Goal: Check status: Check status

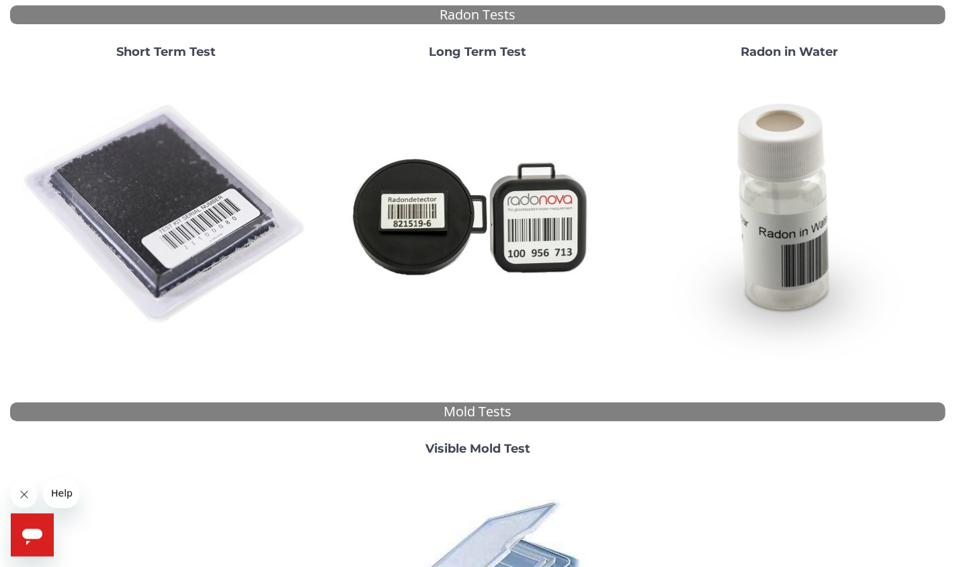
scroll to position [241, 0]
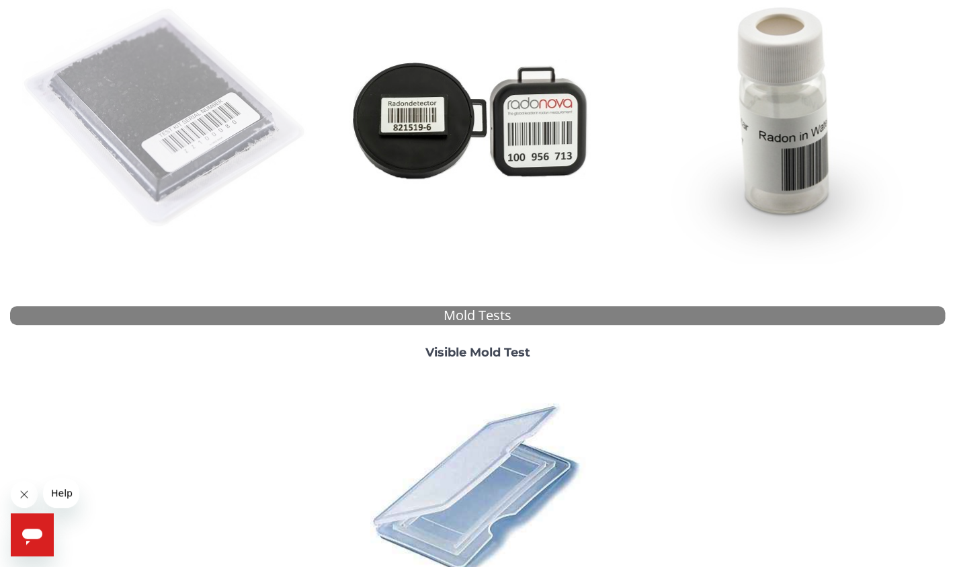
click at [176, 110] on img at bounding box center [166, 118] width 289 height 289
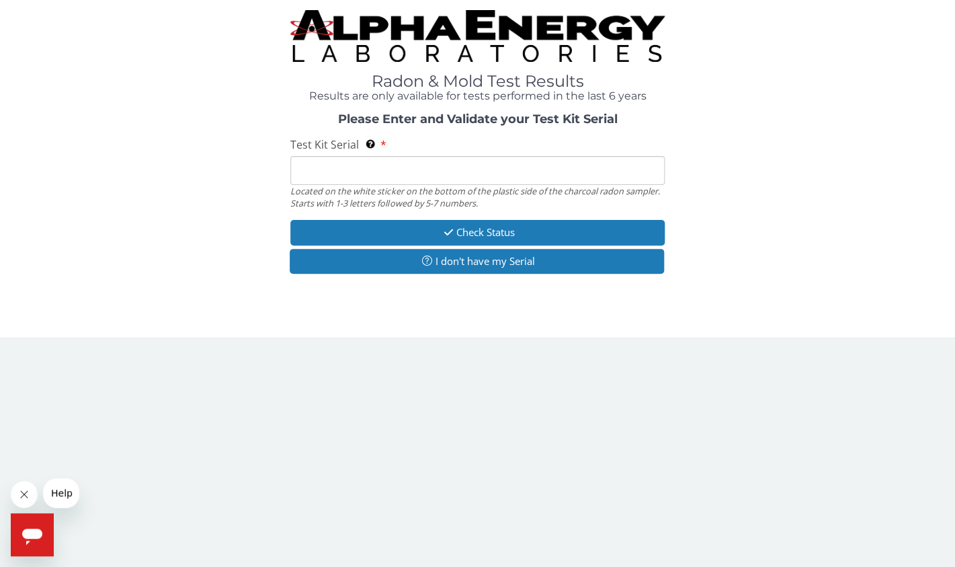
scroll to position [0, 0]
click at [305, 169] on input "Test Kit Serial Located on the white sticker on the bottom of the plastic side …" at bounding box center [477, 170] width 374 height 29
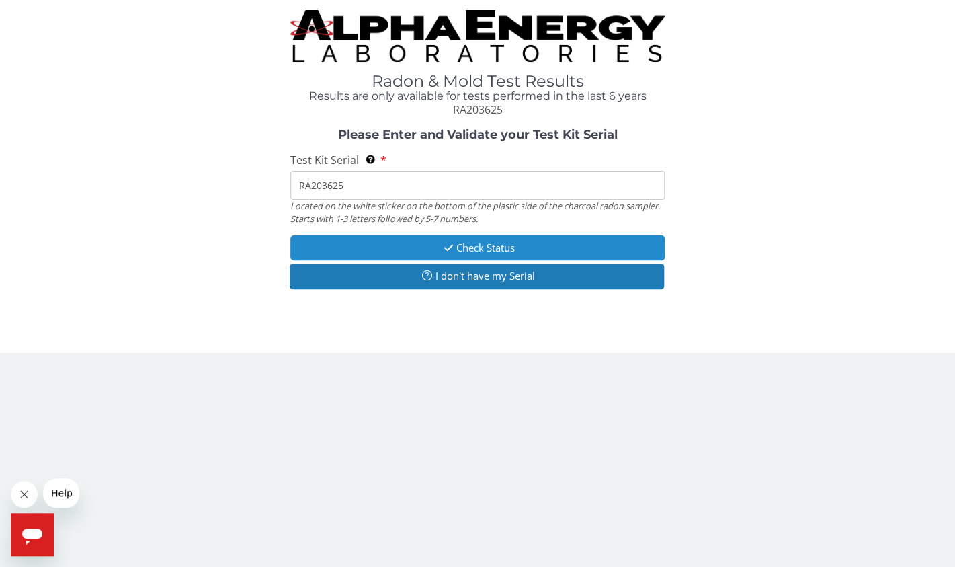
type input "RA203625"
click at [481, 244] on button "Check Status" at bounding box center [477, 247] width 374 height 25
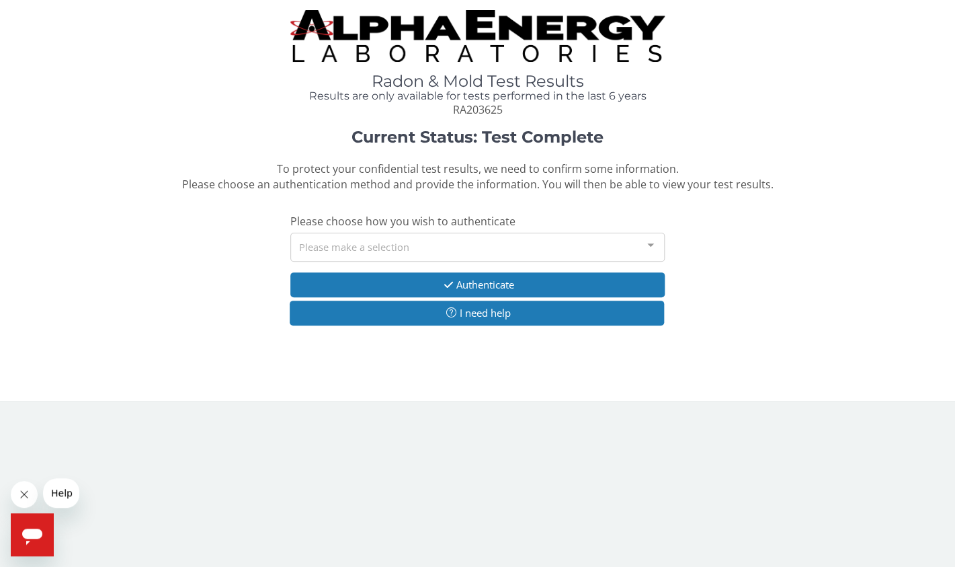
click at [317, 243] on div "Please make a selection" at bounding box center [477, 247] width 374 height 29
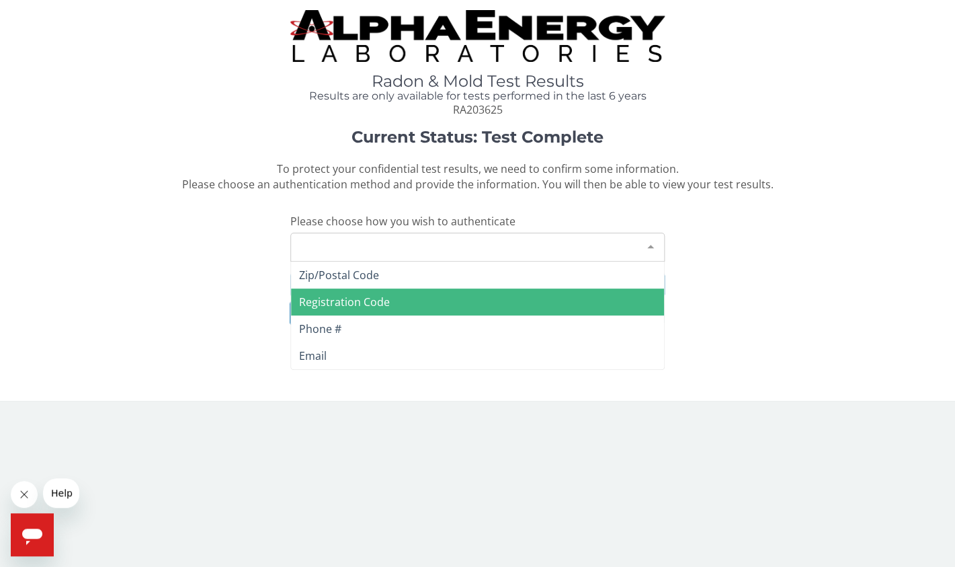
click at [330, 298] on span "Registration Code" at bounding box center [344, 301] width 91 height 15
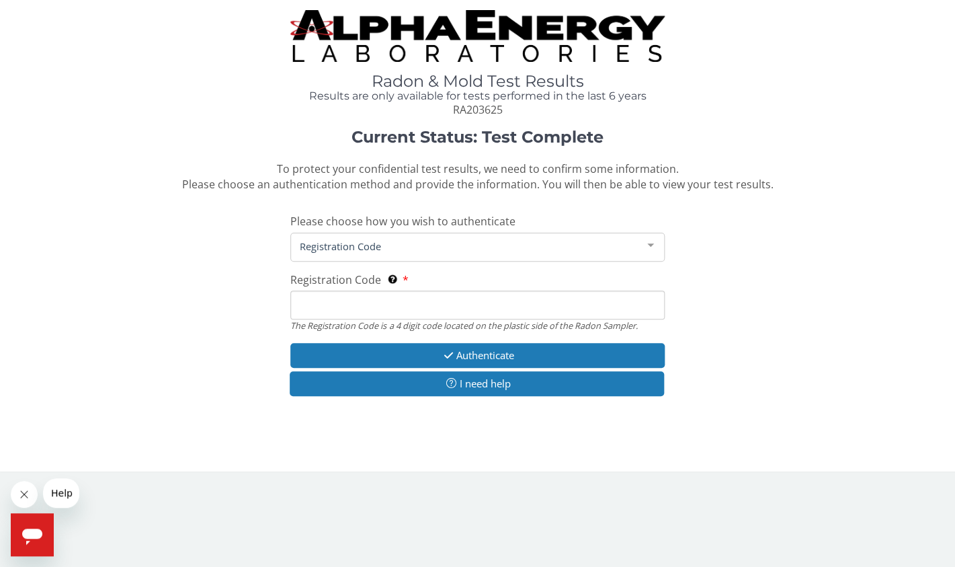
click at [323, 245] on span "Registration Code" at bounding box center [466, 246] width 340 height 15
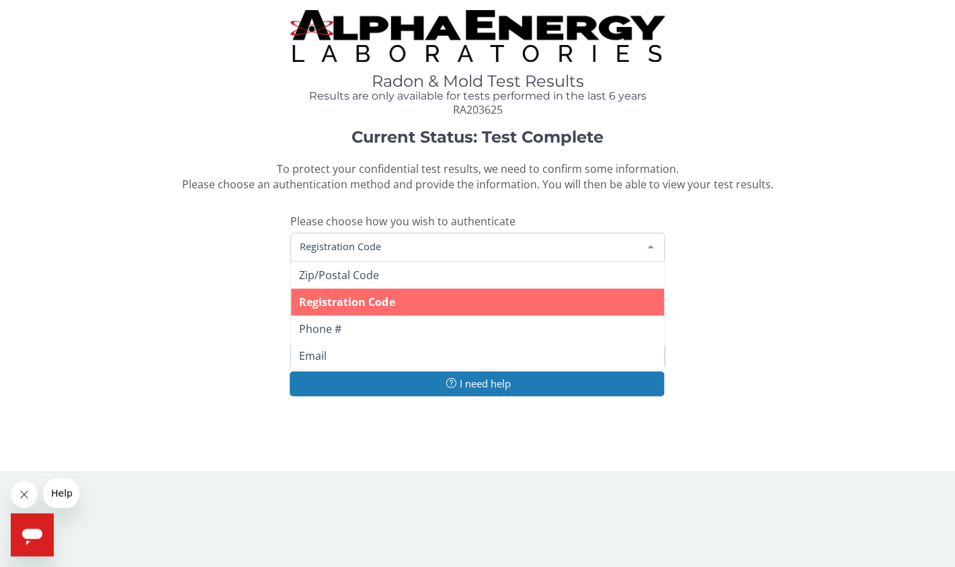
click at [340, 303] on span "Registration Code" at bounding box center [346, 301] width 95 height 15
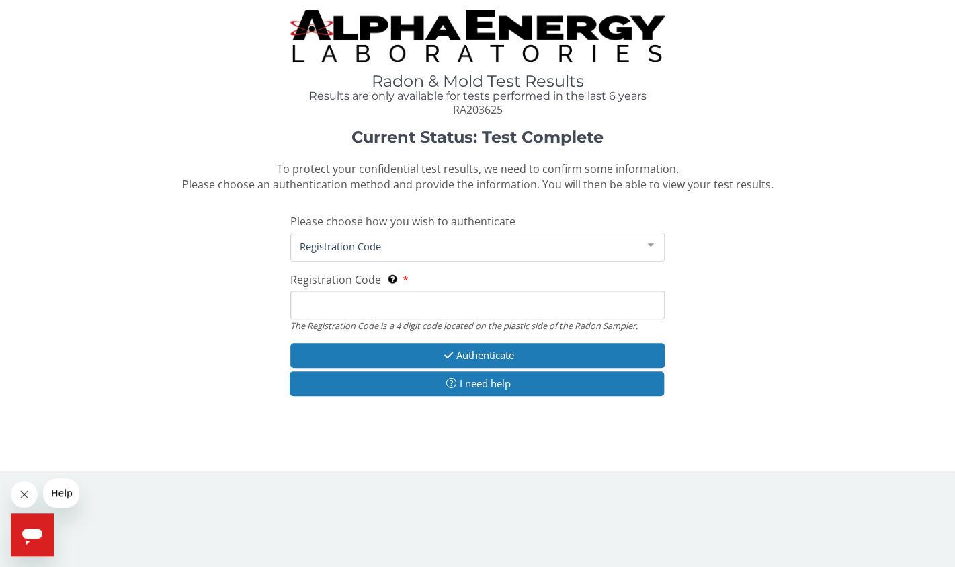
click at [303, 313] on input "Registration Code The Registration Code is a 4 digit code located on the plasti…" at bounding box center [477, 304] width 374 height 29
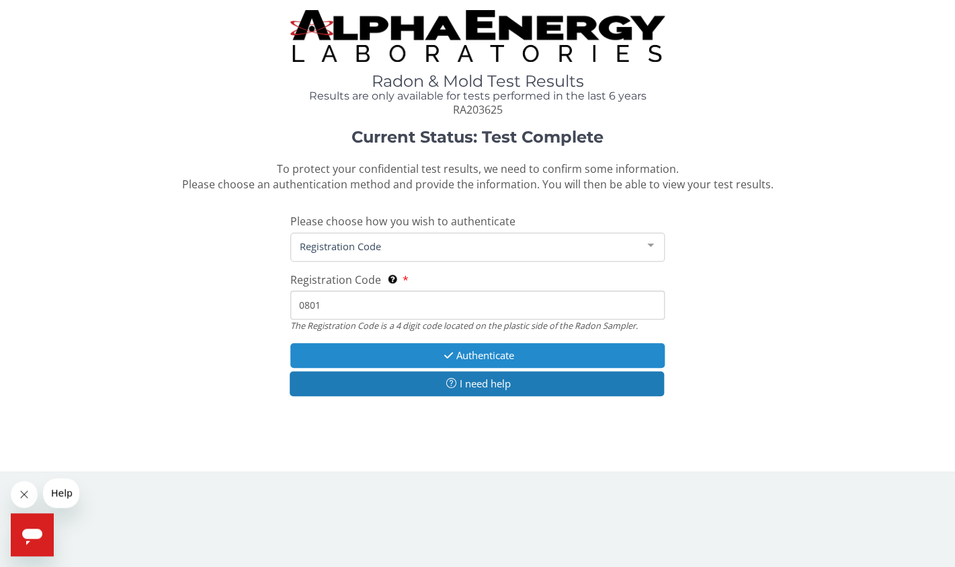
click at [485, 354] on button "Authenticate" at bounding box center [477, 355] width 374 height 25
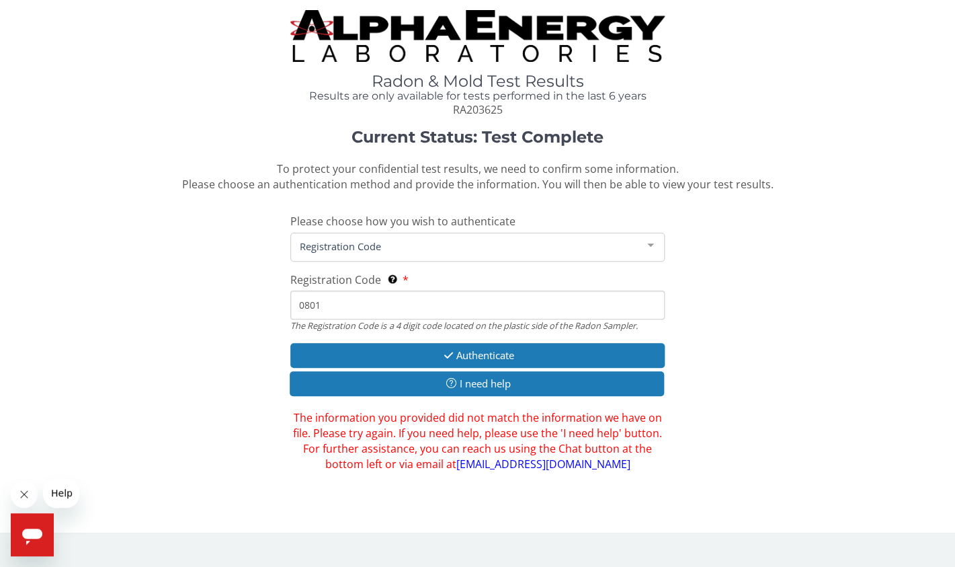
click at [323, 300] on input "0801" at bounding box center [477, 304] width 374 height 29
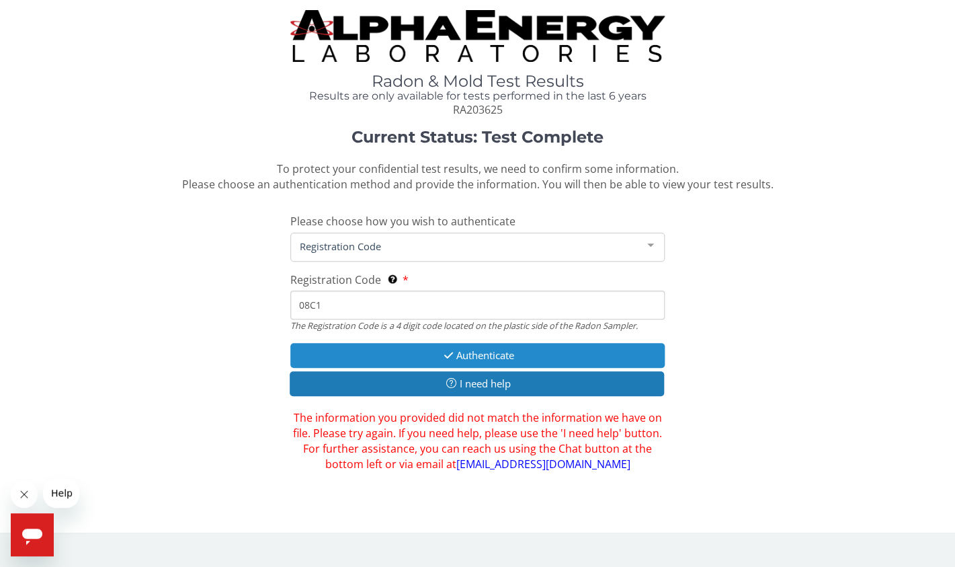
type input "08C1"
click at [471, 354] on button "Authenticate" at bounding box center [477, 355] width 374 height 25
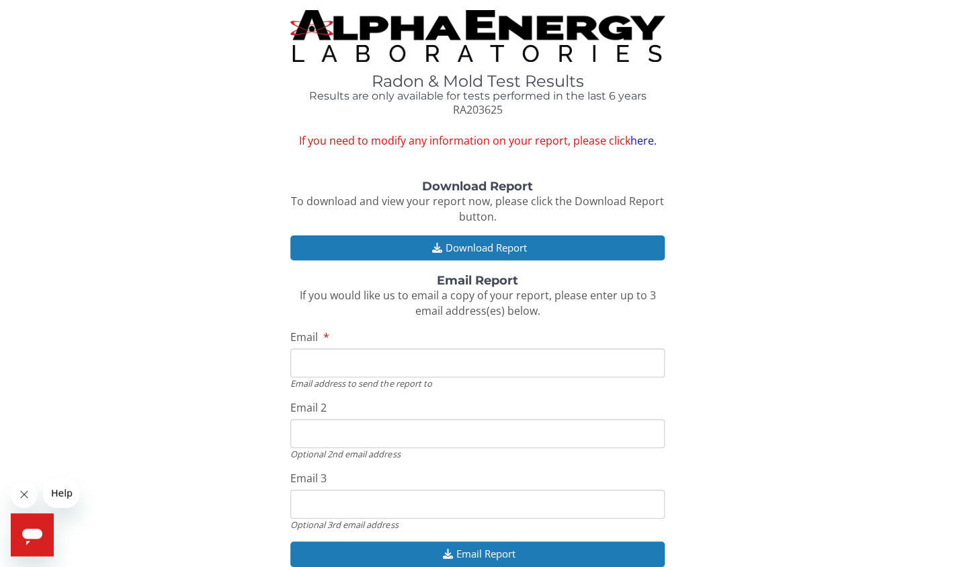
click at [307, 366] on input "Email" at bounding box center [477, 362] width 374 height 29
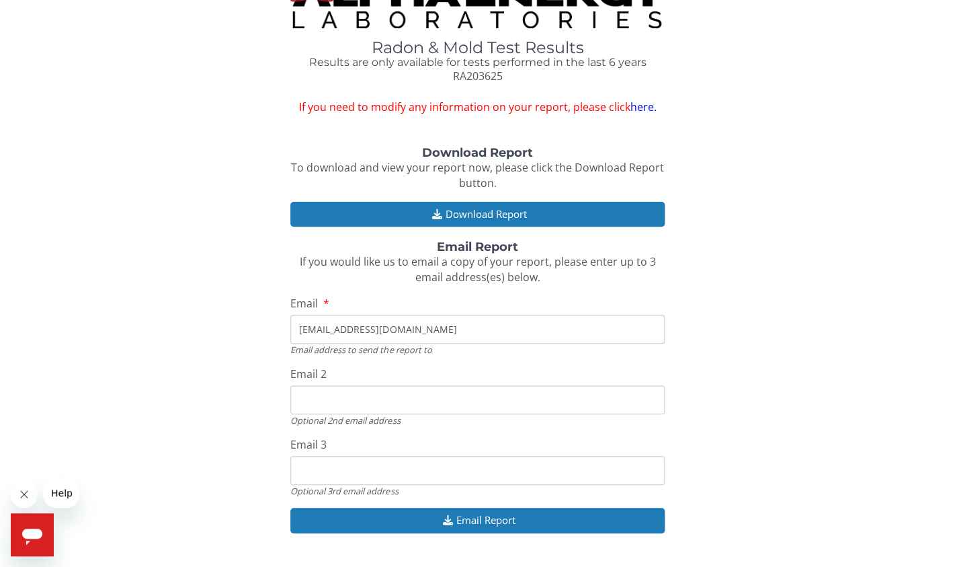
scroll to position [67, 0]
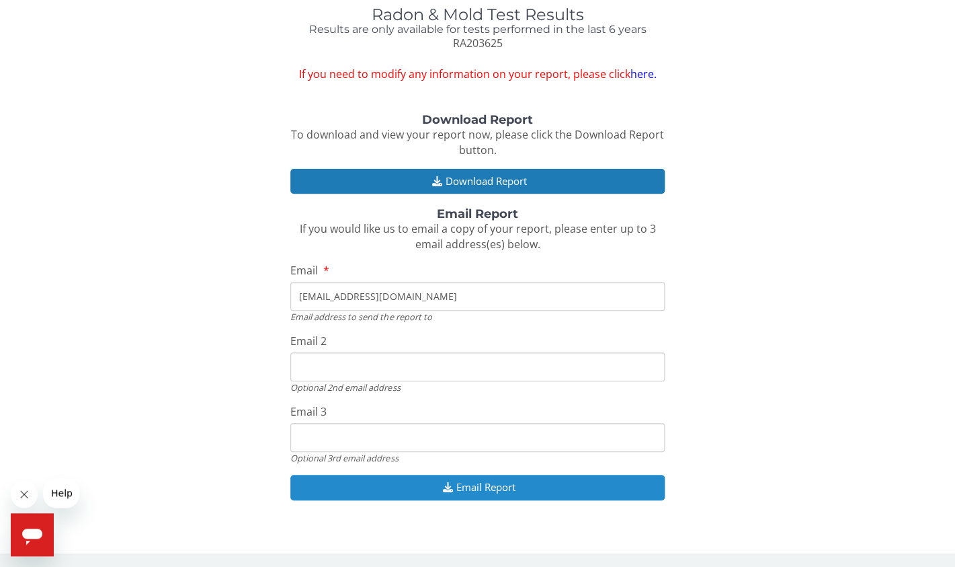
type input "[EMAIL_ADDRESS][DOMAIN_NAME]"
click at [483, 493] on button "Email Report" at bounding box center [477, 487] width 374 height 25
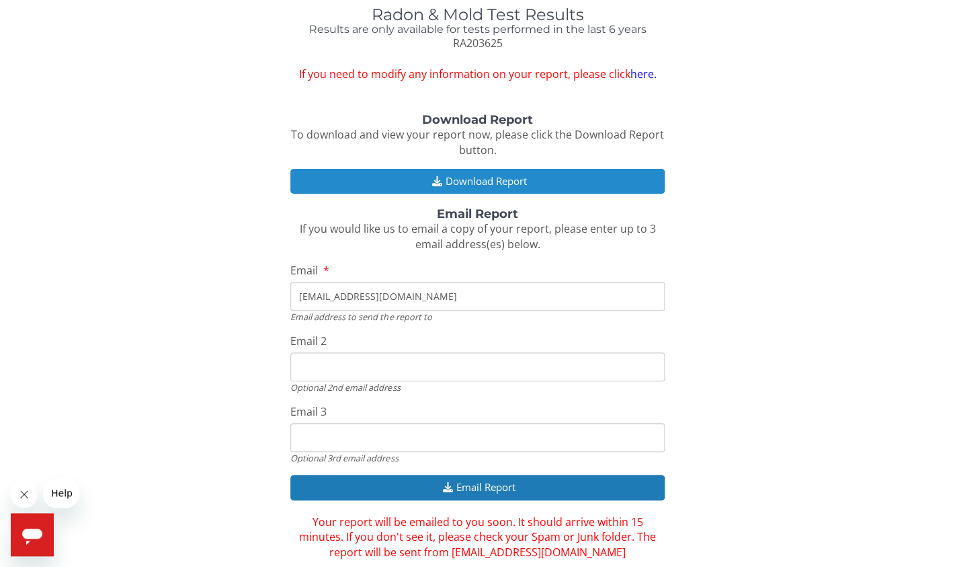
click at [481, 177] on button "Download Report" at bounding box center [477, 181] width 374 height 25
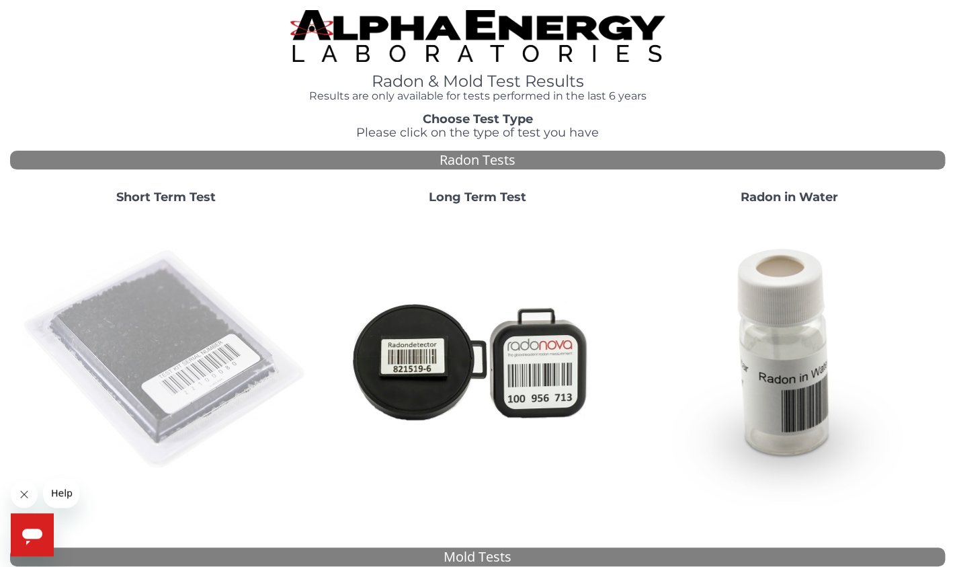
click at [191, 358] on img at bounding box center [166, 359] width 289 height 289
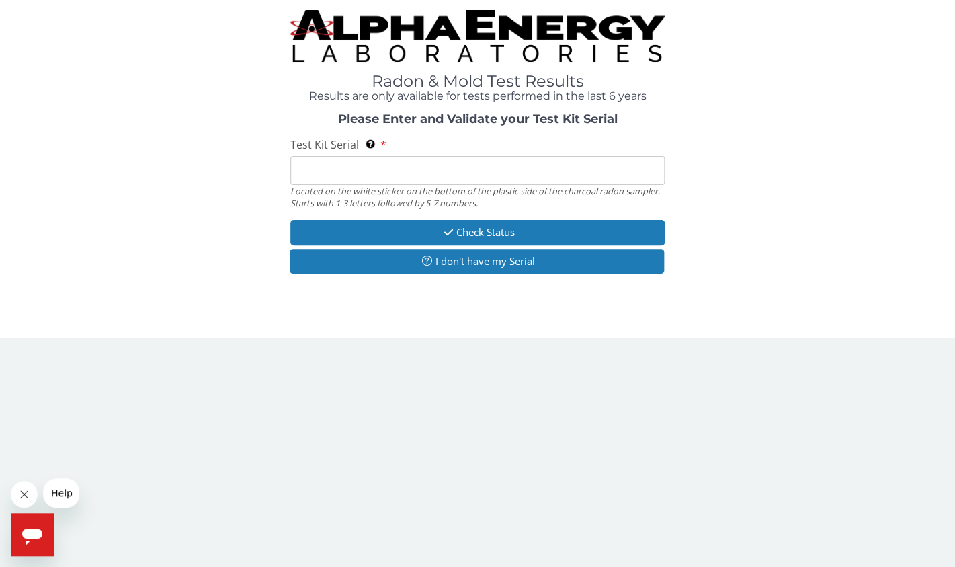
click at [305, 173] on input "Test Kit Serial Located on the white sticker on the bottom of the plastic side …" at bounding box center [477, 170] width 374 height 29
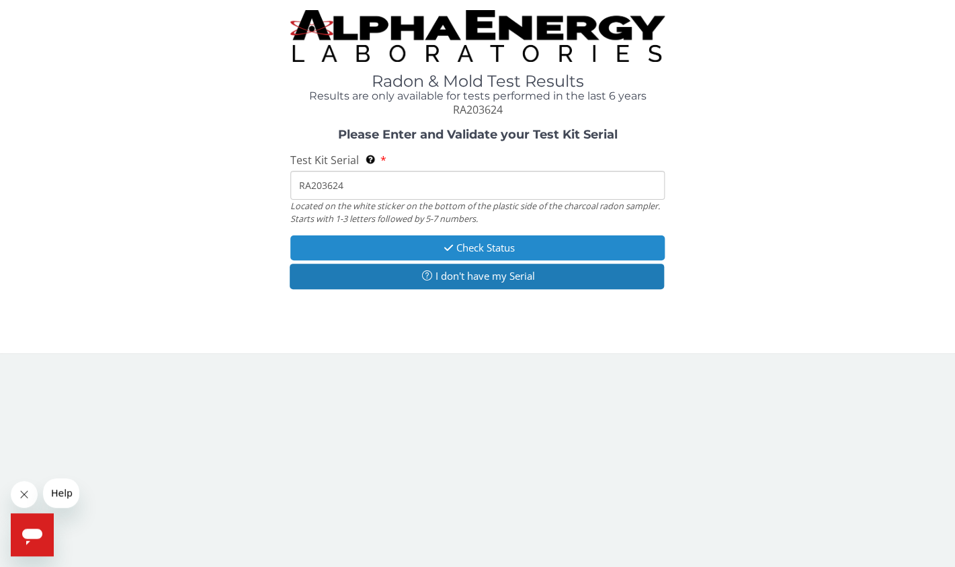
type input "RA203624"
click at [483, 248] on button "Check Status" at bounding box center [477, 247] width 374 height 25
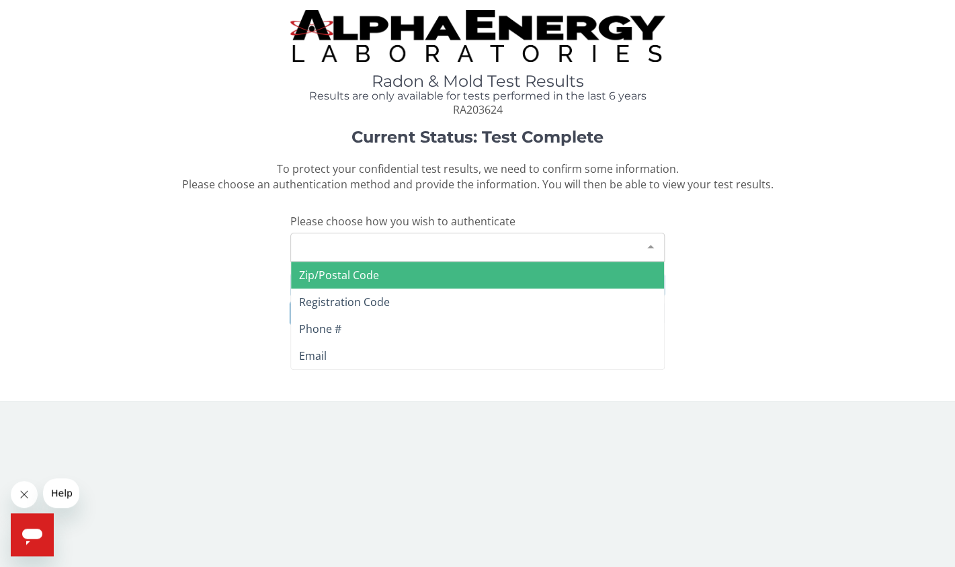
click at [401, 243] on div "Please make a selection" at bounding box center [477, 247] width 374 height 29
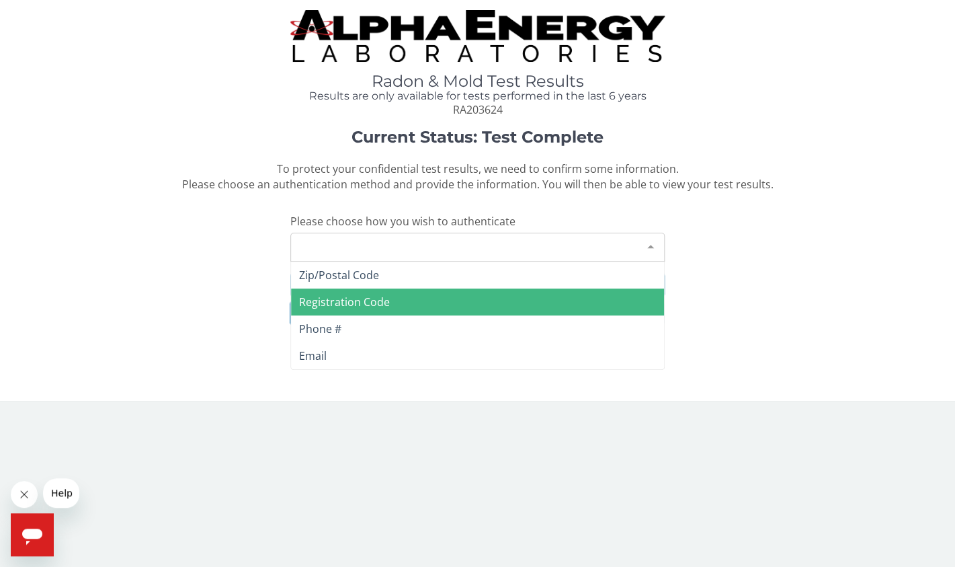
click at [348, 304] on span "Registration Code" at bounding box center [344, 301] width 91 height 15
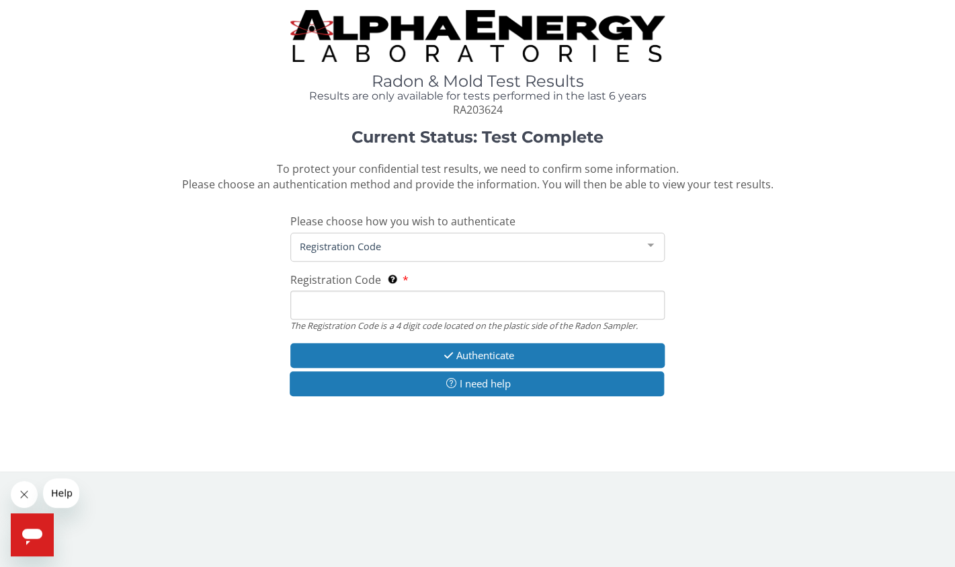
click at [311, 302] on input "Registration Code The Registration Code is a 4 digit code located on the plasti…" at bounding box center [477, 304] width 374 height 29
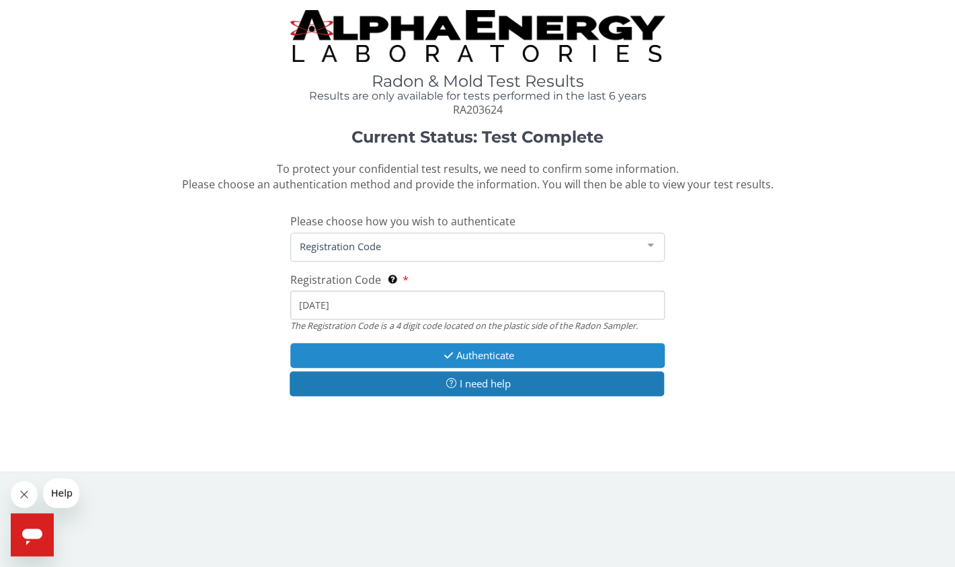
type input "07CE"
click at [479, 355] on button "Authenticate" at bounding box center [477, 355] width 374 height 25
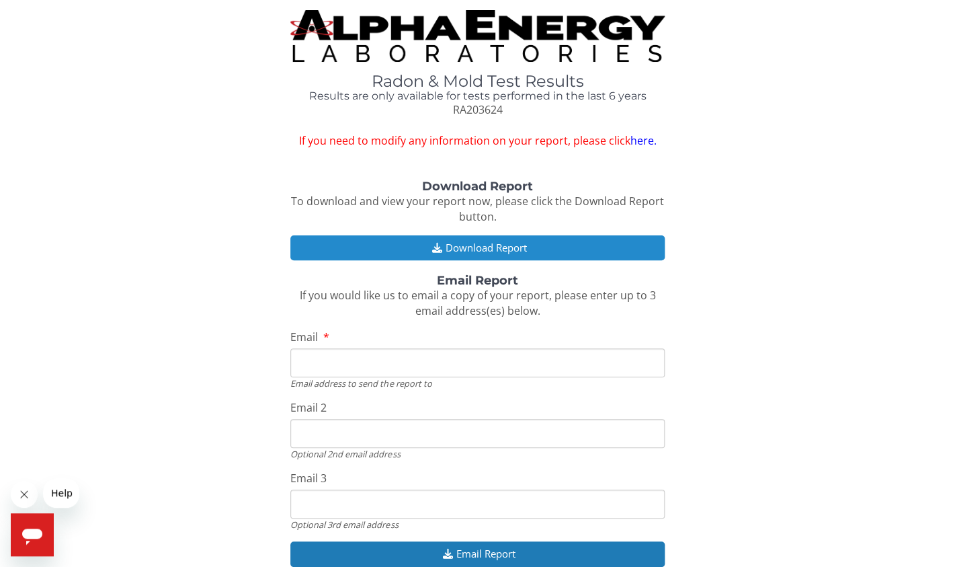
click at [475, 246] on button "Download Report" at bounding box center [477, 247] width 374 height 25
